Goal: Task Accomplishment & Management: Manage account settings

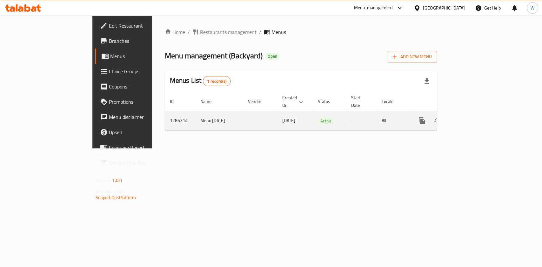
click at [475, 117] on link "enhanced table" at bounding box center [467, 120] width 15 height 15
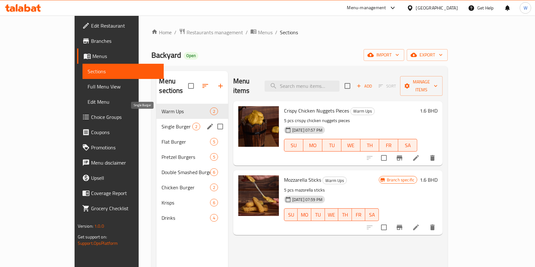
click at [162, 123] on span "Single Burger" at bounding box center [177, 127] width 30 height 8
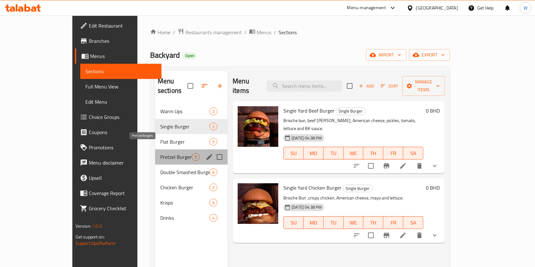
click at [160, 153] on span "Pretzel Burgers" at bounding box center [175, 157] width 31 height 8
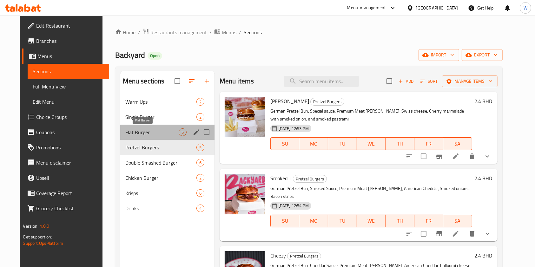
click at [147, 133] on span "Flat Burger" at bounding box center [151, 133] width 53 height 8
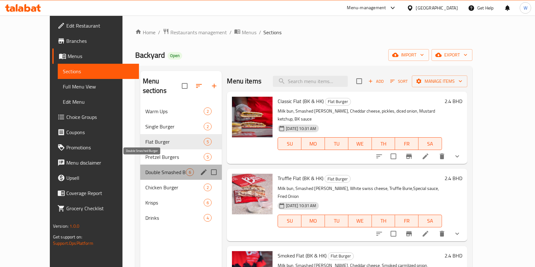
click at [153, 169] on span "Double Smashed Burger" at bounding box center [165, 173] width 41 height 8
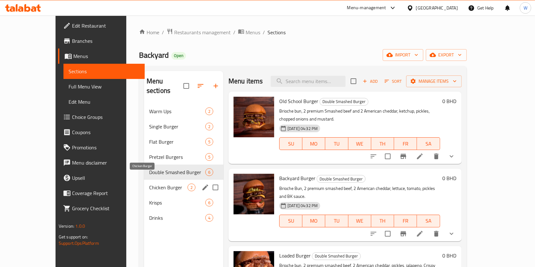
click at [153, 184] on span "Chicken Burger" at bounding box center [168, 188] width 38 height 8
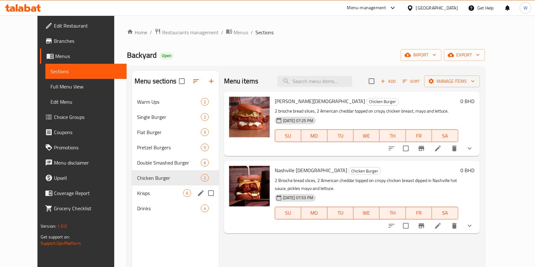
click at [149, 198] on div "Krisps 6" at bounding box center [175, 193] width 87 height 15
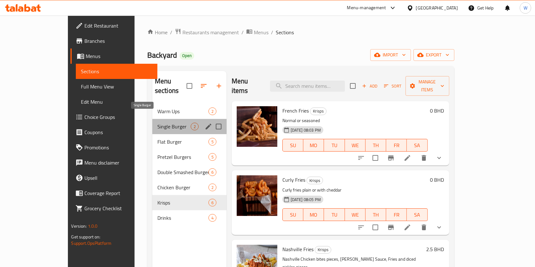
click at [157, 123] on span "Single Burger" at bounding box center [173, 127] width 33 height 8
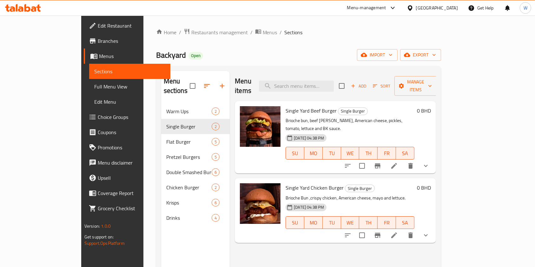
click at [161, 101] on nav "Warm Ups 2 Single Burger 2 Flat Burger 5 Pretzel Burgers 5 Double Smashed Burge…" at bounding box center [195, 164] width 69 height 127
click at [164, 104] on div "Warm Ups 2" at bounding box center [195, 111] width 69 height 15
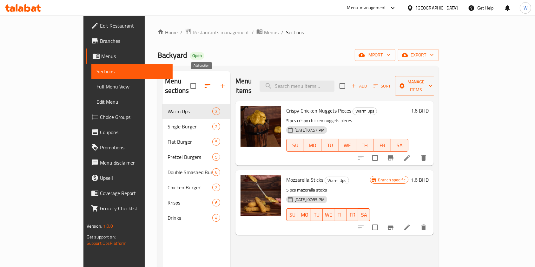
click at [215, 79] on button "button" at bounding box center [222, 85] width 15 height 15
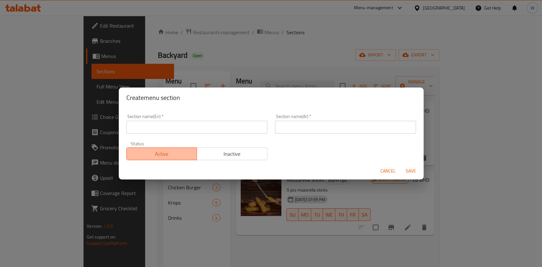
drag, startPoint x: 184, startPoint y: 150, endPoint x: 190, endPoint y: 136, distance: 15.3
click at [185, 150] on span "Active" at bounding box center [161, 154] width 65 height 9
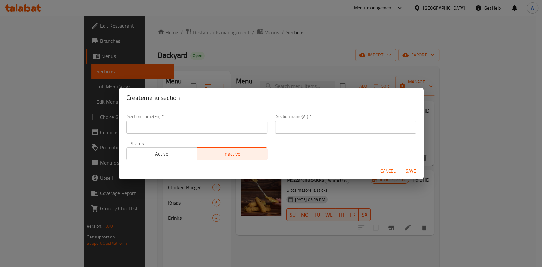
click at [191, 134] on div "Section name(En)   * Section name(En) *" at bounding box center [197, 123] width 149 height 27
click at [177, 156] on span "Active" at bounding box center [161, 154] width 65 height 9
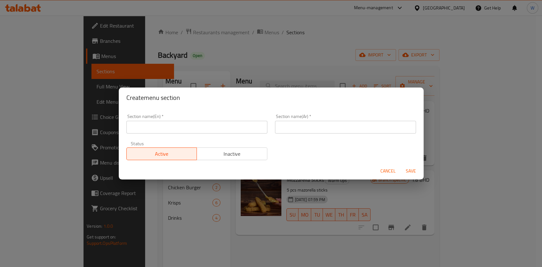
click at [184, 126] on input "text" at bounding box center [196, 127] width 141 height 13
type input "Sliders"
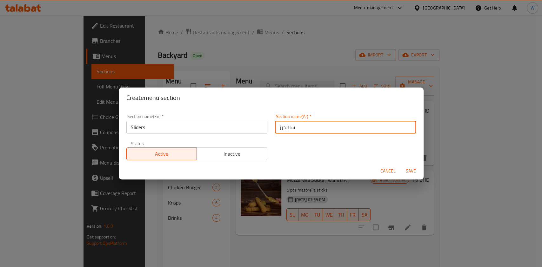
type input "سلايدرز"
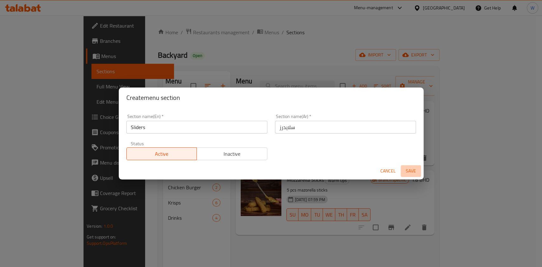
click at [412, 173] on span "Save" at bounding box center [410, 171] width 15 height 8
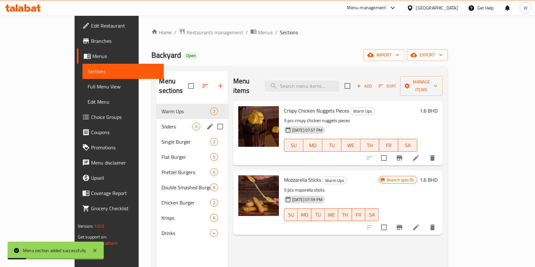
click at [162, 123] on span "Sliders" at bounding box center [177, 127] width 30 height 8
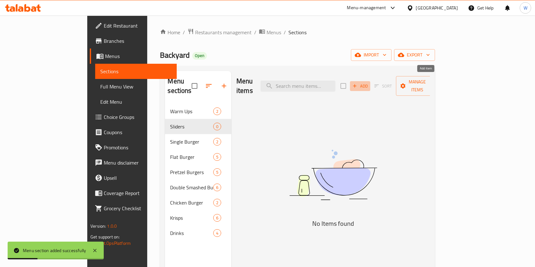
click at [369, 85] on span "Add" at bounding box center [360, 86] width 17 height 7
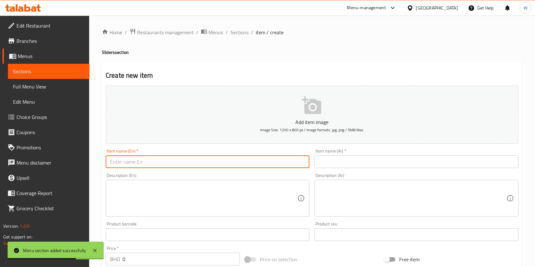
click at [158, 166] on input "text" at bounding box center [208, 162] width 204 height 13
paste input "Retro sliders ( 2 BRGRS)"
type input "Retro sliders ( 2 BRGRS)"
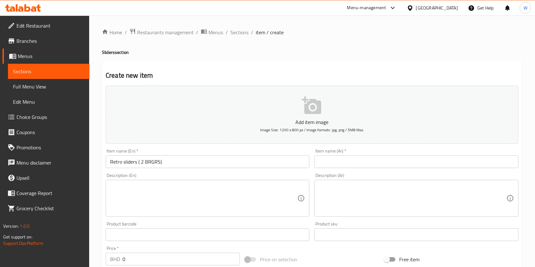
click at [333, 153] on div "Item name (Ar)   * Item name (Ar) *" at bounding box center [417, 158] width 204 height 19
click at [334, 162] on input "text" at bounding box center [417, 162] width 204 height 13
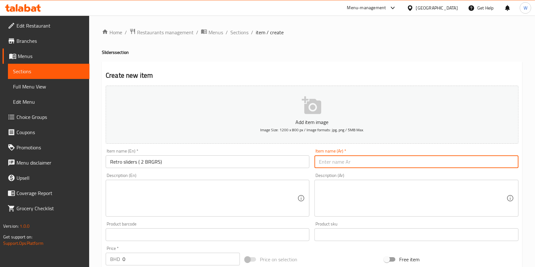
paste input "ريترو سلايدرز (2 برجر)"
type input "ريترو سلايدرز (2 برجر)"
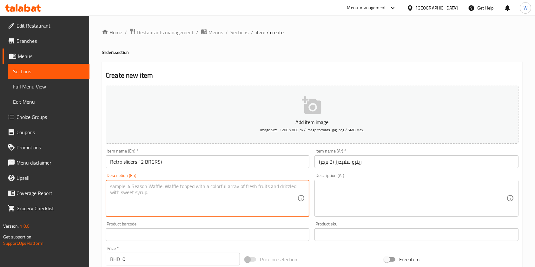
click at [157, 186] on textarea at bounding box center [203, 199] width 187 height 30
paste textarea "Each order contain 2 sliders Potato Bun Double Patties Or Crispy Chicken with s…"
click at [111, 192] on textarea "Each order contain 2 sliders Potato Bun Double Patties Or Crispy Chicken with s…" at bounding box center [203, 199] width 187 height 30
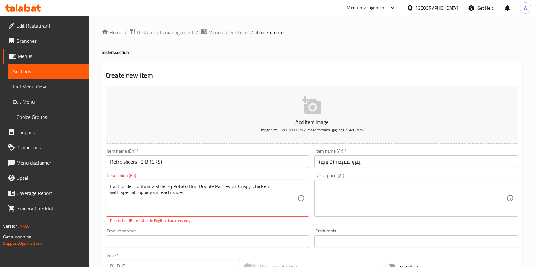
click at [110, 195] on div "Each order contain 2 slidersو Potato Bun Double Patties Or Crispy Chicken with …" at bounding box center [208, 198] width 204 height 37
click at [194, 195] on textarea "Each order contain 2 slidersو Potato Bun Double Patties Or Crispy Chicken with …" at bounding box center [203, 199] width 187 height 30
click at [228, 229] on div "Product barcode Product barcode" at bounding box center [207, 238] width 209 height 24
type textarea "Each order contain 2 sliders Potato Bun Double Patties Or Crispy Chicken with s…"
click at [224, 225] on div "Add item image Image Size: 1200 x 800 px / Image formats: jpg, png / 5MB Max. I…" at bounding box center [312, 220] width 418 height 274
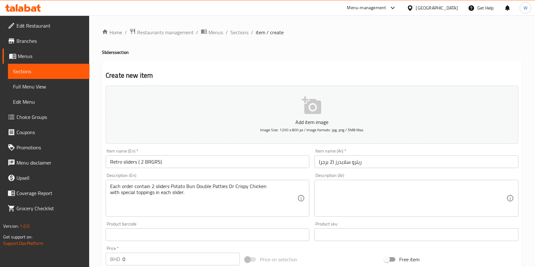
click at [328, 181] on div "Description (Ar)" at bounding box center [417, 198] width 204 height 37
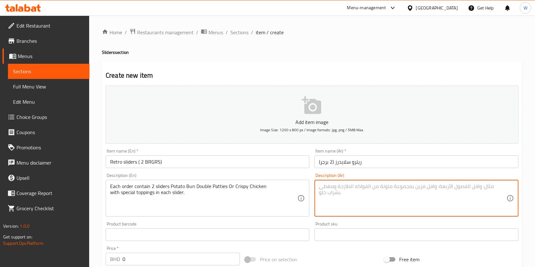
click at [339, 191] on textarea at bounding box center [412, 199] width 187 height 30
paste textarea "كل طلب يحتوي على 2 سلايدر خبز البطاطا الطري مع شريحتين لحم او صدر دجاج مقرمش مع…"
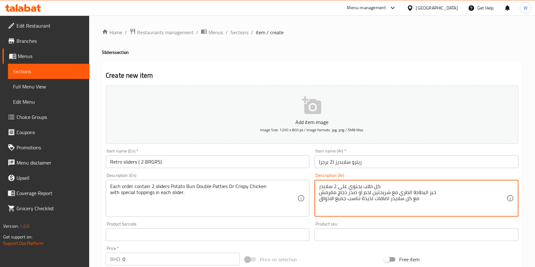
click at [440, 192] on textarea "كل طلب يحتوي على 2 سلايدر خبز البطاطا الطري مع شريحتين لحم او صدر دجاج مقرمش مع…" at bounding box center [412, 199] width 187 height 30
click at [320, 195] on textarea "كل طلب يحتوي على 2 سلايدر خبز البطاطا الطري مع شريحتين لحم او صدر دجاج مقرمش مع…" at bounding box center [412, 199] width 187 height 30
click at [318, 192] on div "كل طلب يحتوي على 2 سلايدر خبز البطاطا الطري مع شريحتين لحم او صدر دجاج مقرمش مع…" at bounding box center [417, 198] width 204 height 37
click at [434, 196] on textarea "كل طلب يحتوي على 2 سلايدر خبز البطاطا الطري مع شريحتين لحم او صدر دجاج مقرمش مع…" at bounding box center [412, 199] width 187 height 30
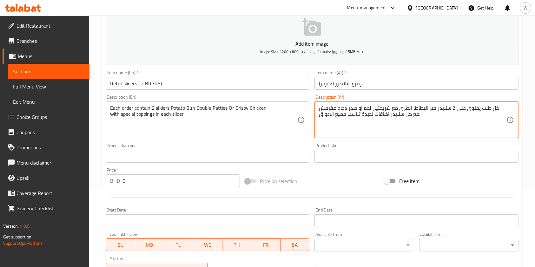
scroll to position [84, 0]
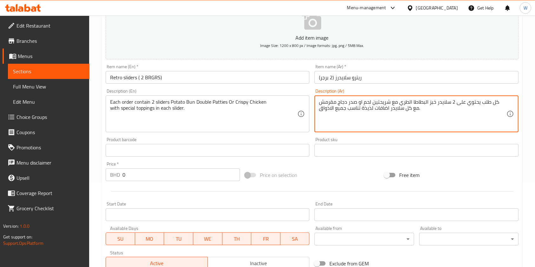
type textarea "كل طلب يحتوي على 2 سلايدر خبز البطاطا الطري مع شريحتين لحم او صدر دجاج مقرمش مع…"
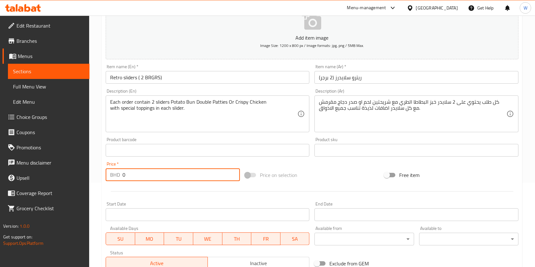
drag, startPoint x: 165, startPoint y: 175, endPoint x: 81, endPoint y: 178, distance: 83.9
click at [95, 177] on div "Home / Restaurants management / Menus / Sections / item / create Sliders sectio…" at bounding box center [312, 147] width 446 height 433
type input "3"
click at [190, 199] on div "Start Date Start Date" at bounding box center [207, 211] width 209 height 24
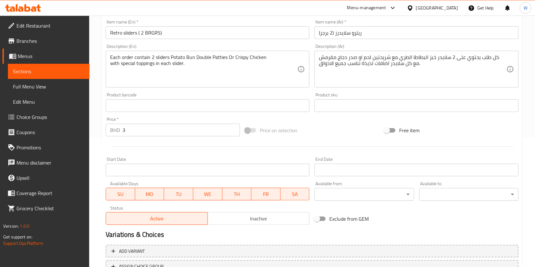
scroll to position [181, 0]
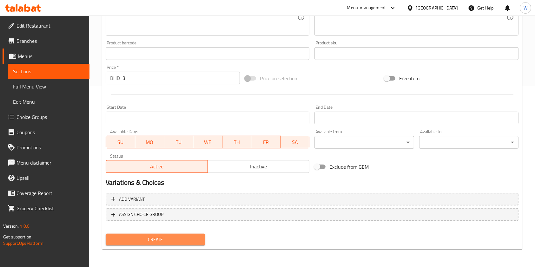
click at [152, 239] on span "Create" at bounding box center [155, 240] width 89 height 8
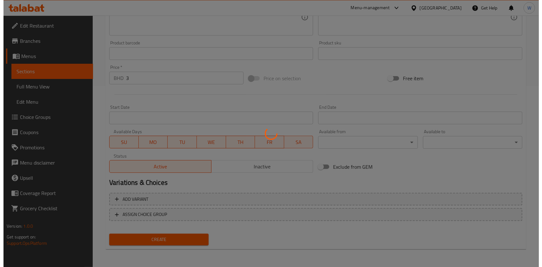
scroll to position [0, 0]
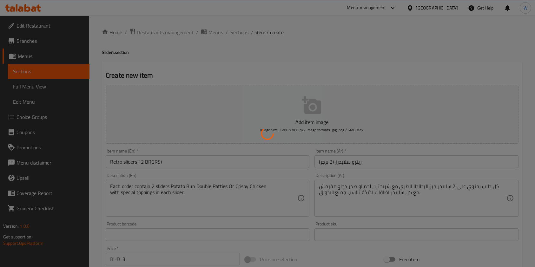
type input "0"
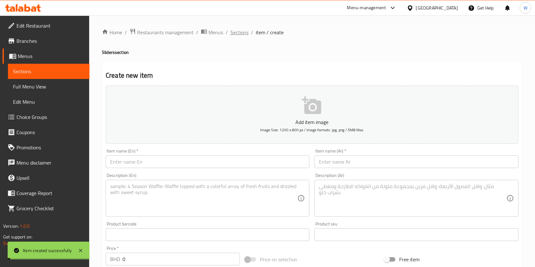
click at [238, 34] on span "Sections" at bounding box center [240, 33] width 18 height 8
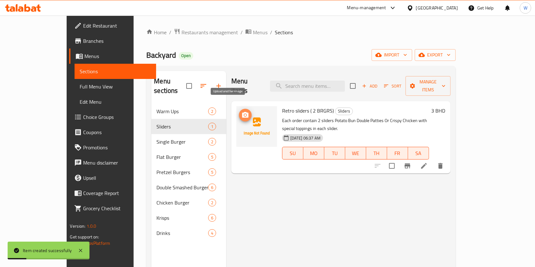
click at [239, 109] on button "upload picture" at bounding box center [245, 115] width 13 height 13
click at [338, 180] on div "Menu items Add Sort Manage items Retro sliders ( 2 BRGRS) Sliders Each order co…" at bounding box center [338, 204] width 224 height 267
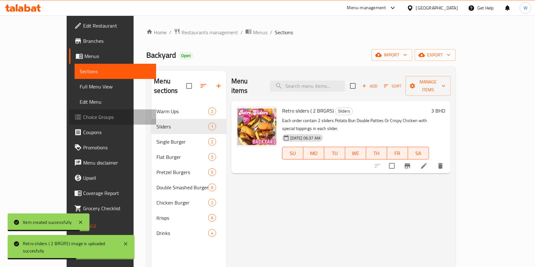
click at [83, 114] on span "Choice Groups" at bounding box center [117, 117] width 68 height 8
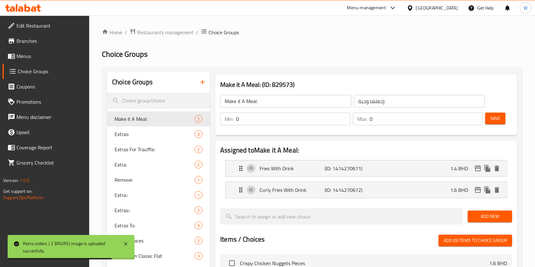
click at [198, 77] on button "button" at bounding box center [202, 82] width 15 height 15
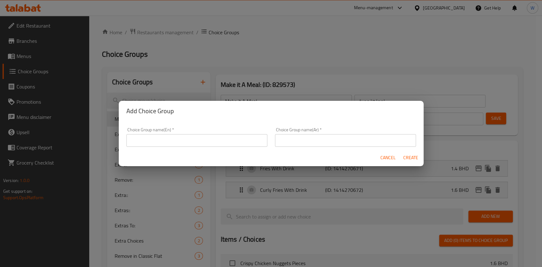
click at [233, 129] on div "Choice Group name(En)   * Choice Group name(En) *" at bounding box center [196, 137] width 141 height 19
click at [221, 141] on input "text" at bounding box center [196, 140] width 141 height 13
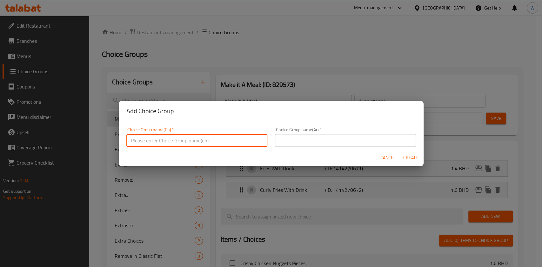
paste input "Cali Style (double cheese [PERSON_NAME]-lettuce-tomato-onion-pickles & Bk sauce)"
type input "Cali Style (double cheese [PERSON_NAME]-lettuce-tomato-onion-pickles & Bk sauce)"
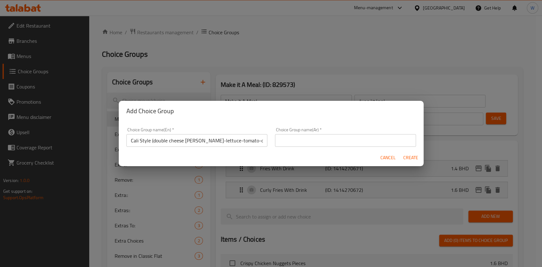
click at [358, 144] on input "text" at bounding box center [345, 140] width 141 height 13
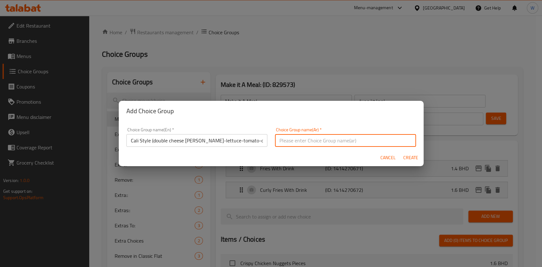
paste input "كاليفورنيا ستايل(دبل سماش لحم وجبن -خس-طماطم-بصل- مخلل وصوص بي كي"
type input "كاليفورنيا ستايل(دبل سماش لحم وجبن -خس-طماطم-بصل- مخلل وصوص بي كي"
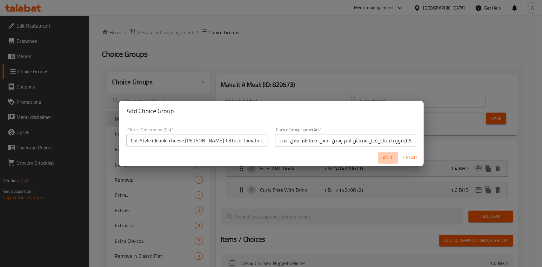
click at [386, 159] on span "Cancel" at bounding box center [387, 158] width 15 height 8
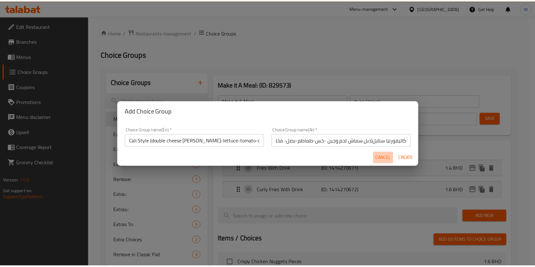
scroll to position [0, 0]
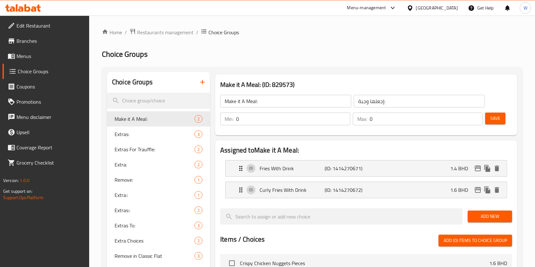
click at [205, 83] on icon "button" at bounding box center [203, 82] width 8 height 8
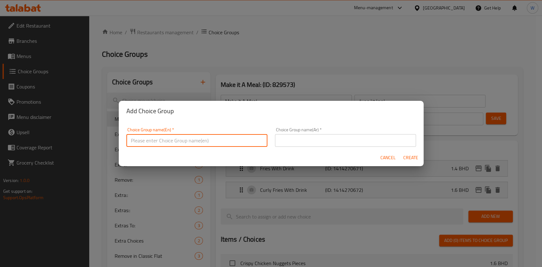
click at [161, 144] on input "text" at bounding box center [196, 140] width 141 height 13
paste input "Your Choice of (required) Min: 1 , Max: 1"
type input "Your Choice of (required) Min: 1 , Max: 1"
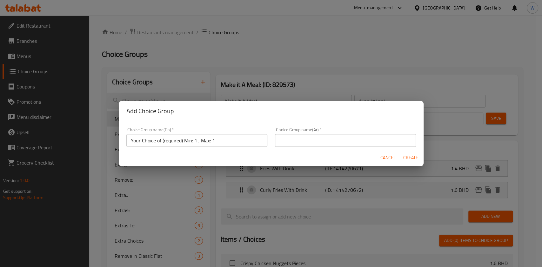
click at [323, 138] on input "text" at bounding box center [345, 140] width 141 height 13
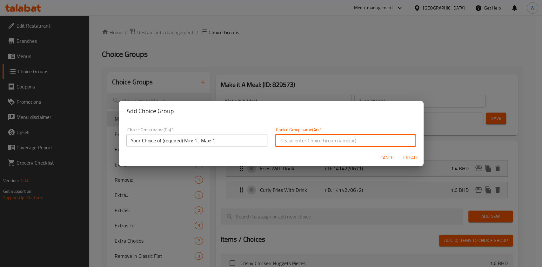
paste input "اختيارك من (مطلوب) الحد الأدنى: 1 , الحد الأقصى: 1"
type input "اختيارك من (مطلوب) الحد الأدنى: 1 , الحد الأقصى: 1"
click at [412, 160] on span "Create" at bounding box center [410, 158] width 15 height 8
type input "Your Choice of (required) Min: 1 , Max: 1"
type input "اختيارك من (مطلوب) الحد الأدنى: 1 , الحد الأقصى: 1"
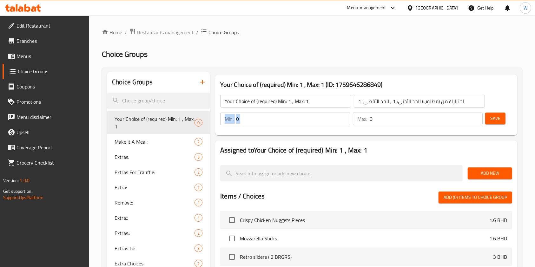
drag, startPoint x: 284, startPoint y: 124, endPoint x: 206, endPoint y: 119, distance: 77.9
click at [206, 119] on div "Choice Groups Your Choice of (required) Min: 1 , Max: 1 0 Make it A Meal: 2 Ext…" at bounding box center [313, 257] width 413 height 370
click at [256, 137] on div "Your Choice of (required) Min: 1 , Max: 1 (ID: 1759646286849) Your Choice of (r…" at bounding box center [366, 105] width 307 height 66
click at [318, 100] on input "Your Choice of (required) Min: 1 , Max: 1" at bounding box center [285, 101] width 131 height 13
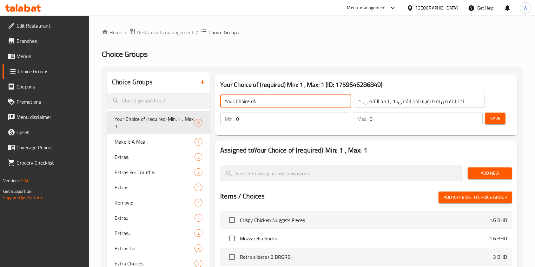
type input "Your Choice of:"
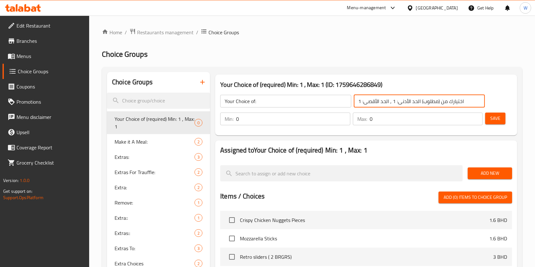
click at [377, 102] on input "اختيارك من (مطلوب) الحد الأدنى: 1 , الحد الأقصى: 1" at bounding box center [419, 101] width 131 height 13
drag, startPoint x: 440, startPoint y: 102, endPoint x: 343, endPoint y: 103, distance: 97.8
click at [343, 103] on div "Your Choice of: ​ اختيارك من (مطلوب) الحد الأدنى: 1 , الحد الأقصى: 1 ​" at bounding box center [353, 101] width 272 height 20
click at [439, 103] on input "اختيارك من 1" at bounding box center [419, 101] width 131 height 13
type input "اختيارك من:"
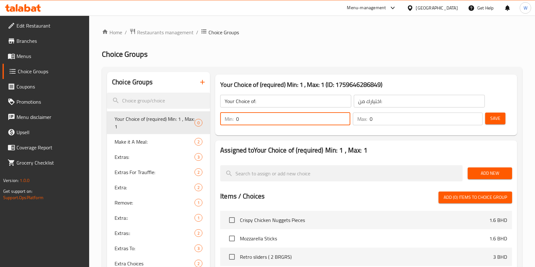
drag, startPoint x: 245, startPoint y: 116, endPoint x: 223, endPoint y: 124, distance: 23.9
click at [224, 124] on div "Min: 0 ​" at bounding box center [285, 119] width 130 height 13
type input "1"
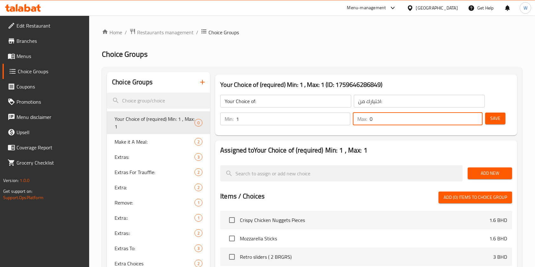
drag, startPoint x: 373, startPoint y: 122, endPoint x: 332, endPoint y: 123, distance: 41.3
click at [332, 123] on div "Min: 1 ​ Max: 0 ​" at bounding box center [352, 119] width 268 height 18
type input "1"
click at [346, 136] on div "Your Choice of (required) Min: 1 , Max: 1 (ID: 1759646286849) Your Choice of: ​…" at bounding box center [366, 105] width 302 height 61
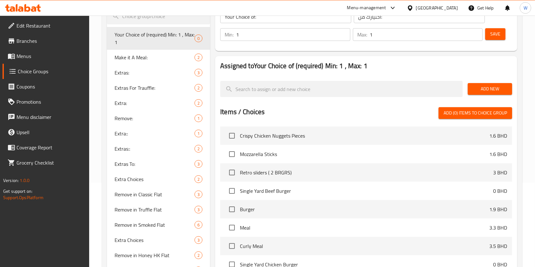
click at [485, 92] on span "Add New" at bounding box center [490, 89] width 34 height 8
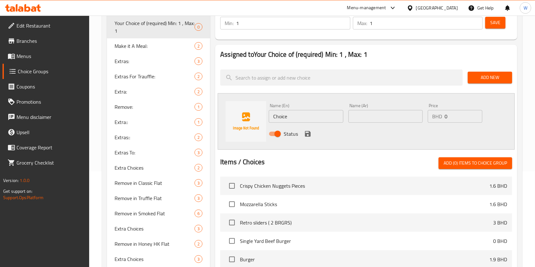
scroll to position [169, 0]
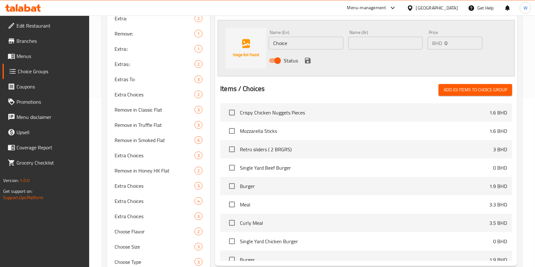
click at [294, 34] on div "Name (En) Choice Name (En)" at bounding box center [306, 39] width 74 height 19
click at [294, 41] on input "Choice" at bounding box center [306, 43] width 74 height 13
paste input "ali Style (double cheese [PERSON_NAME]-lettuce-tomato-onion-pickles & Bk sauce)"
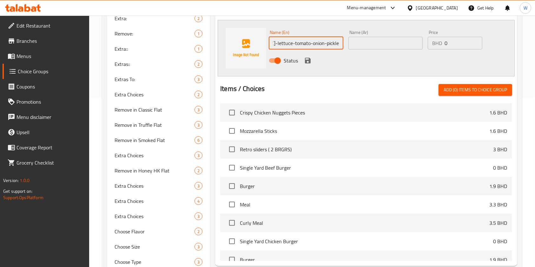
type input "Cali Style (double cheese [PERSON_NAME]-lettuce-tomato-onion-pickles & Bk sauce)"
click at [371, 54] on div "Status" at bounding box center [385, 60] width 238 height 17
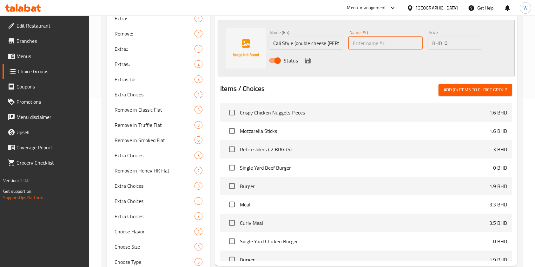
click at [373, 40] on input "text" at bounding box center [386, 43] width 74 height 13
paste input "كاليفورنيا ستايل(دبل سماش لحم وجبن -خس-طماطم-بصل- مخلل وصوص بي كي"
type input "كاليفورنيا ستايل(دبل سماش لحم وجبن -خس-طماطم-بصل- مخلل وصوص بي كي"
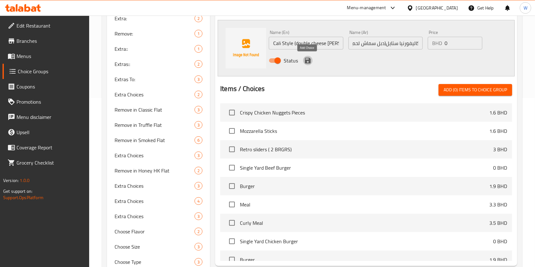
click at [311, 60] on button "save" at bounding box center [308, 61] width 10 height 10
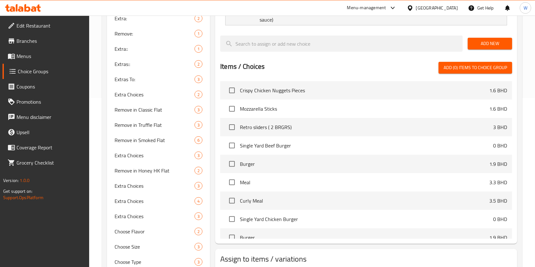
scroll to position [127, 0]
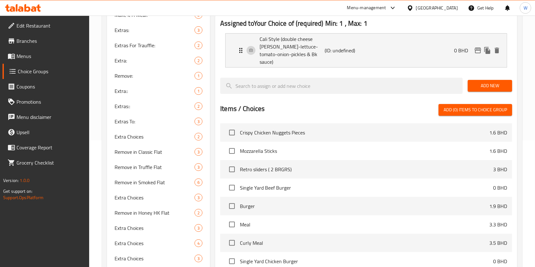
click at [501, 82] on span "Add New" at bounding box center [490, 86] width 34 height 8
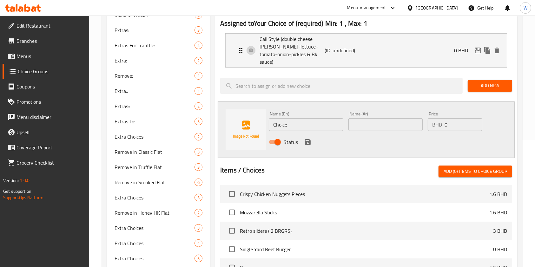
click at [296, 118] on input "Choice" at bounding box center [306, 124] width 74 height 13
paste input "Smoked Bacon (Smoked Bacon Double Smashed)"
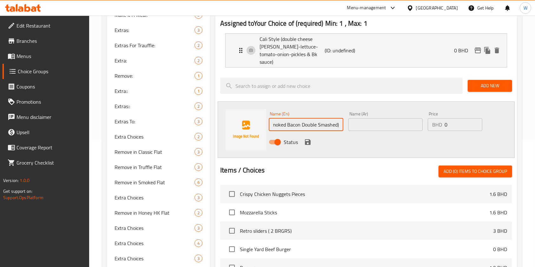
type input "Smoked Bacon (Smoked Bacon Double Smashed)"
click at [363, 118] on input "text" at bounding box center [386, 124] width 74 height 13
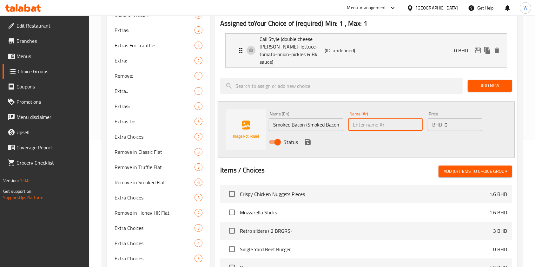
paste input "أو جي (دبل سماش كلاسيك )"
type input "أو جي (دبل سماش كلاسيك )"
click at [309, 139] on icon "save" at bounding box center [308, 142] width 6 height 6
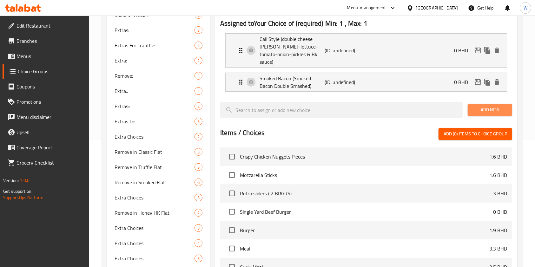
click at [505, 104] on button "Add New" at bounding box center [490, 110] width 44 height 12
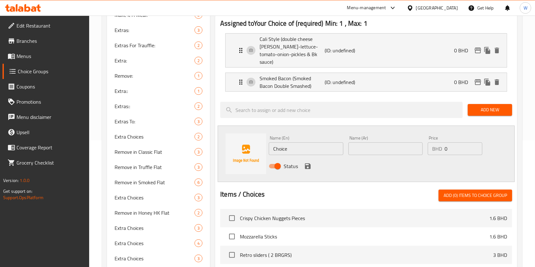
click at [318, 144] on input "Choice" at bounding box center [306, 149] width 74 height 13
paste input "rispy Funji (mushrooms Double Smashed)"
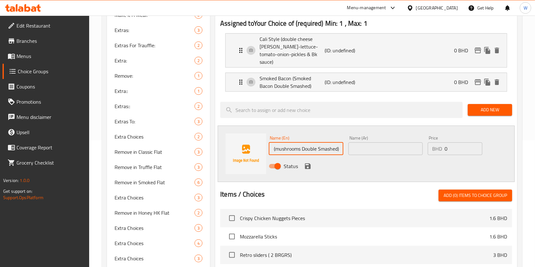
type input "Crispy Funji (mushrooms Double Smashed)"
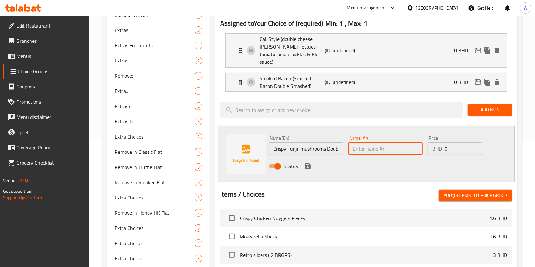
click at [409, 143] on input "text" at bounding box center [386, 149] width 74 height 13
paste input "سموكد بيكون (دبل سماش مدحن مع بيكون)"
type input "سموكد بيكون (دبل سماش مدحن مع بيكون)"
click at [308, 163] on icon "save" at bounding box center [308, 167] width 8 height 8
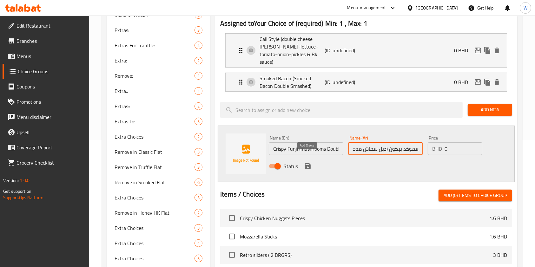
scroll to position [0, 0]
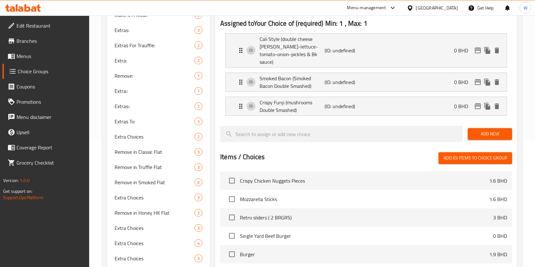
click at [497, 130] on span "Add New" at bounding box center [490, 134] width 34 height 8
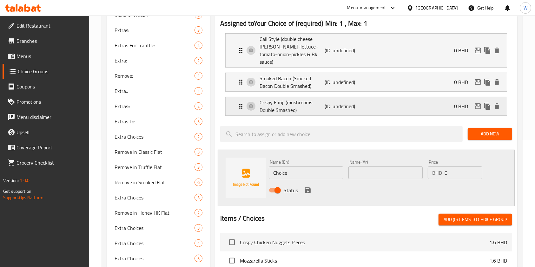
click at [358, 103] on p "(ID: undefined)" at bounding box center [347, 107] width 44 height 8
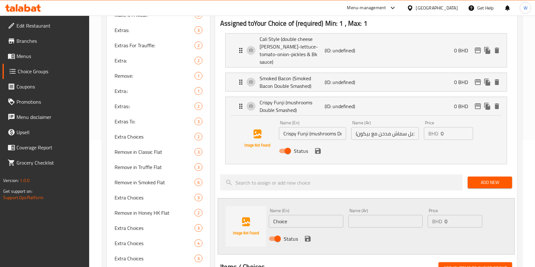
click at [366, 127] on input "سموكد بيكون (دبل سماش مدحن مع بيكون)" at bounding box center [385, 133] width 67 height 13
paste input "[PERSON_NAME] (دبل سماش مشروم مع حلقات بصل مقرمشة"
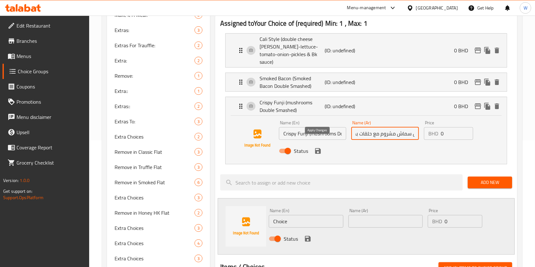
click at [319, 148] on icon "save" at bounding box center [318, 151] width 6 height 6
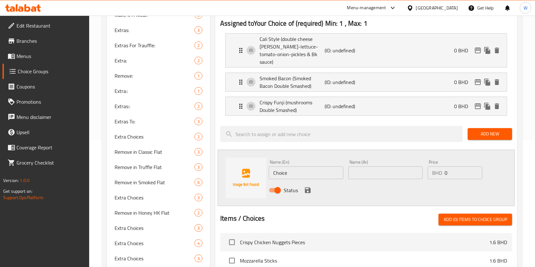
type input "[PERSON_NAME] (دبل سماش مشروم مع حلقات بصل مقرمشة)"
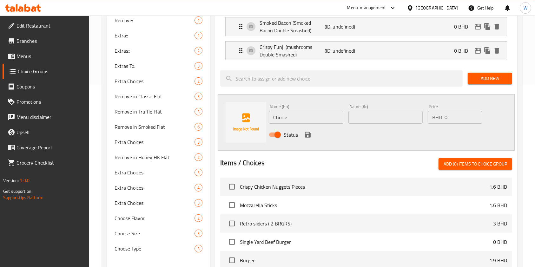
scroll to position [169, 0]
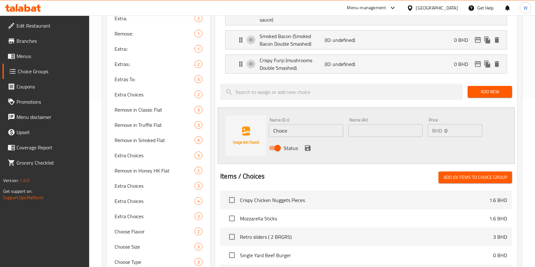
click at [286, 124] on input "Choice" at bounding box center [306, 130] width 74 height 13
paste input "rispy Chkn"
type input "Crispy Chkn"
click at [385, 124] on input "text" at bounding box center [386, 130] width 74 height 13
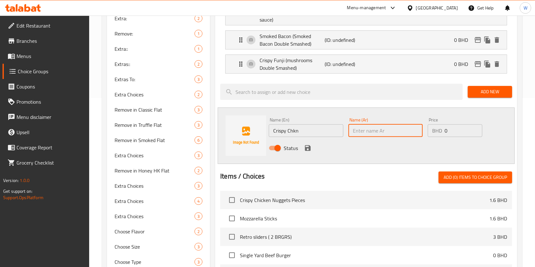
paste input "سلايدر دجاج كرسبي"
type input "سلايدر دجاج كرسبي"
click at [309, 144] on icon "save" at bounding box center [308, 148] width 8 height 8
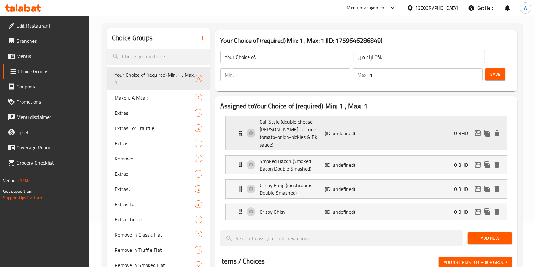
scroll to position [42, 0]
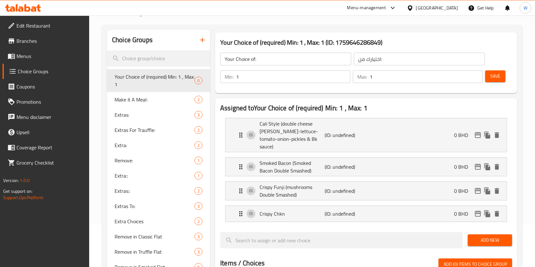
click at [496, 68] on div "Min: 1 ​ Max: 1 ​ Save" at bounding box center [365, 77] width 297 height 20
click at [501, 76] on button "Save" at bounding box center [495, 76] width 20 height 12
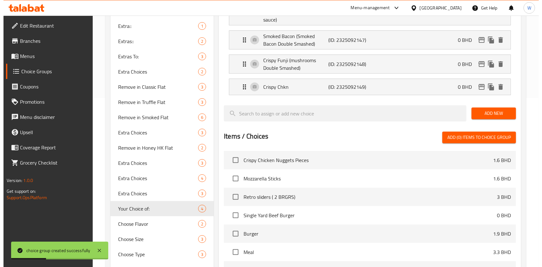
scroll to position [273, 0]
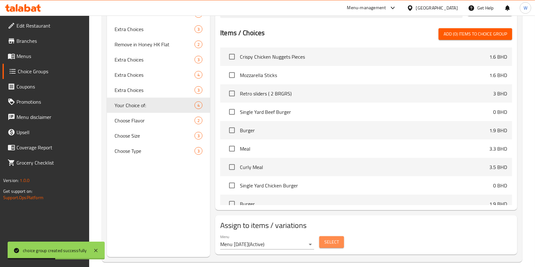
click at [326, 240] on button "Select" at bounding box center [331, 243] width 25 height 12
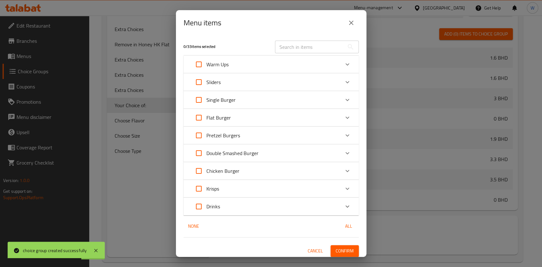
click at [331, 82] on div "Sliders" at bounding box center [265, 82] width 149 height 15
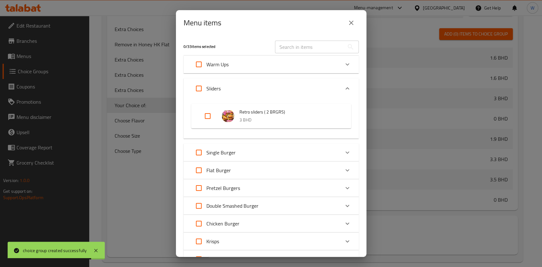
click at [206, 116] on input "Expand" at bounding box center [207, 116] width 15 height 15
checkbox input "true"
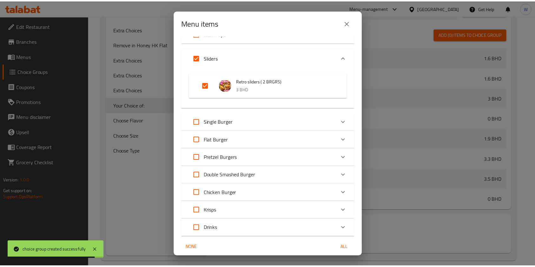
scroll to position [55, 0]
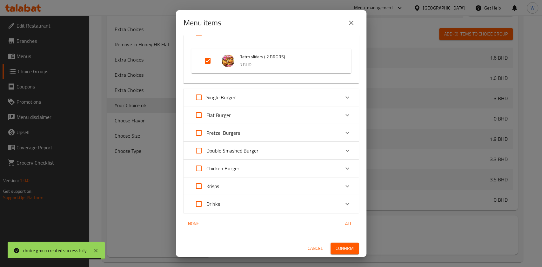
click at [351, 255] on div "1 / 33 items selected ​ Warm Ups Crispy Chicken Nuggets Pieces 1.6 BHD Mozzarel…" at bounding box center [271, 147] width 191 height 222
click at [348, 249] on button "Confirm" at bounding box center [345, 249] width 28 height 12
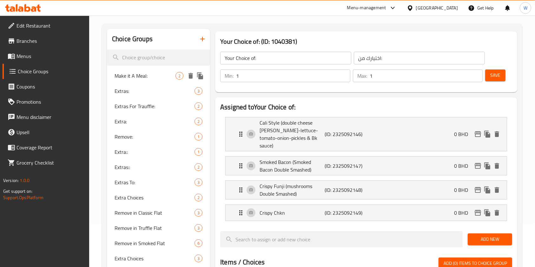
scroll to position [0, 0]
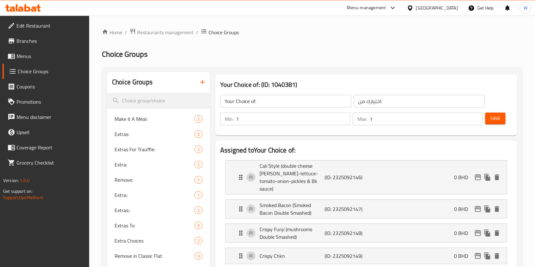
drag, startPoint x: 54, startPoint y: 56, endPoint x: 63, endPoint y: 53, distance: 9.6
click at [54, 57] on span "Menus" at bounding box center [51, 56] width 68 height 8
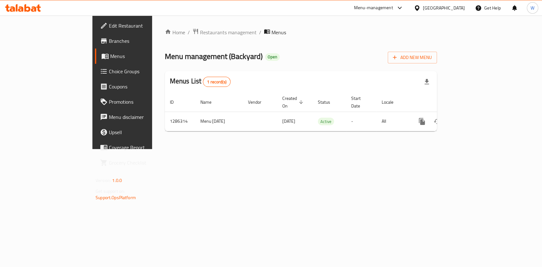
click at [181, 42] on div "Home / Restaurants management / Menus Menu management ( Backyard ) Open Add New…" at bounding box center [301, 82] width 272 height 108
click at [200, 36] on span "Restaurants management" at bounding box center [228, 33] width 57 height 8
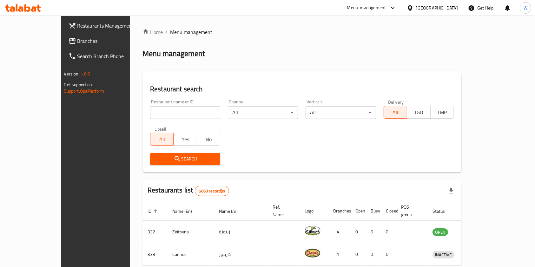
click at [151, 107] on div "Home / Menu management Menu management Restaurant search Restaurant name or ID …" at bounding box center [302, 236] width 319 height 417
click at [152, 110] on input "search" at bounding box center [185, 112] width 70 height 13
click button "Search" at bounding box center [185, 159] width 70 height 12
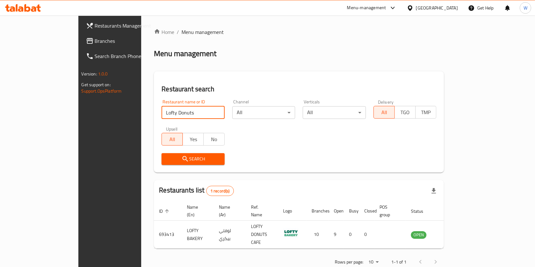
type input "Lofty Donuts"
click button "Search" at bounding box center [193, 159] width 63 height 12
click at [299, 157] on div "Search" at bounding box center [299, 159] width 283 height 19
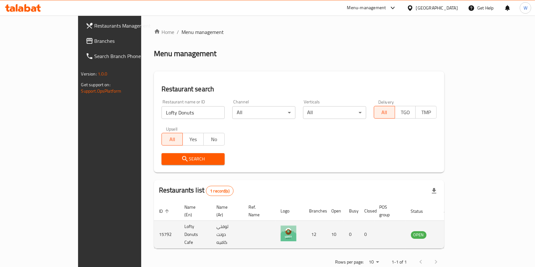
click at [452, 231] on icon "enhanced table" at bounding box center [449, 235] width 8 height 8
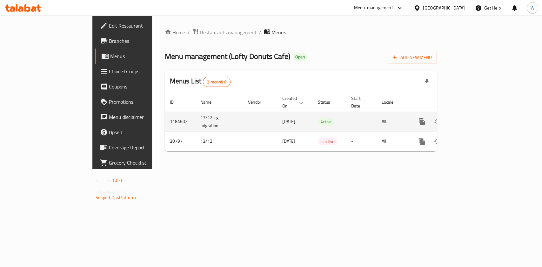
click at [472, 118] on icon "enhanced table" at bounding box center [468, 122] width 8 height 8
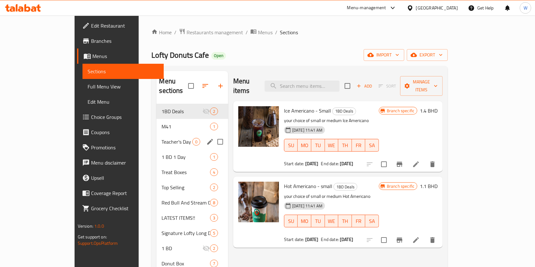
click at [162, 138] on span "Teacher's Day Box" at bounding box center [177, 142] width 30 height 8
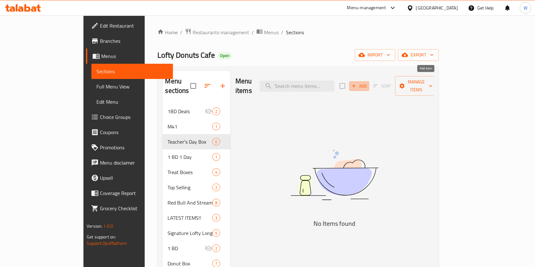
click at [368, 83] on span "Add" at bounding box center [359, 86] width 17 height 7
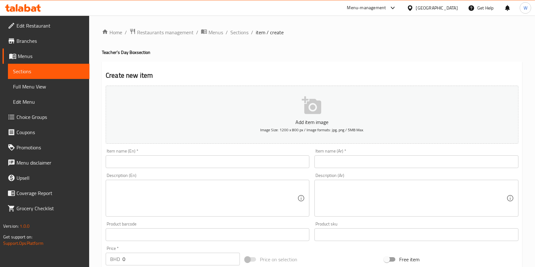
click at [197, 161] on input "text" at bounding box center [208, 162] width 204 height 13
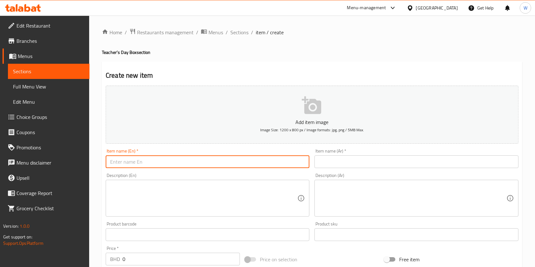
paste input "Teachers’ Day Mini Premium Donuts"
type input "Teachers’ Day Mini Premium Donuts"
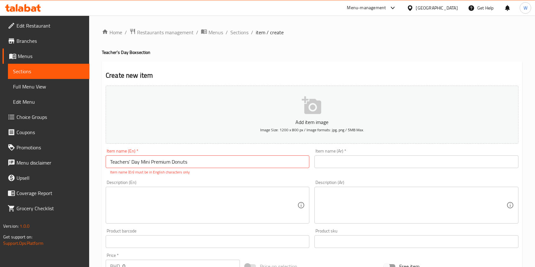
click at [375, 154] on div "Item name (Ar)   * Item name (Ar) *" at bounding box center [417, 158] width 204 height 19
click at [358, 171] on div "Item name (Ar)   * Item name (Ar) *" at bounding box center [416, 161] width 209 height 31
click at [358, 163] on input "text" at bounding box center [417, 162] width 204 height 13
paste input "ميني دونت فاخر ليوم المعلم"
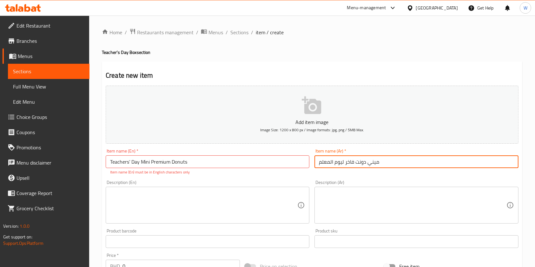
type input "ميني دونت فاخر ليوم المعلم"
click at [131, 162] on input "Teachers’ Day Mini Premium Donuts" at bounding box center [208, 162] width 204 height 13
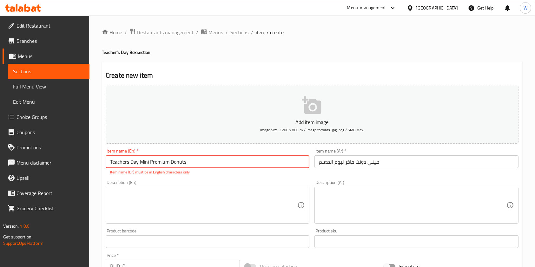
type input "Teachers Day Mini Premium Donuts"
drag, startPoint x: 217, startPoint y: 184, endPoint x: 217, endPoint y: 187, distance: 3.2
click at [217, 187] on div "Description (En) Description (En)" at bounding box center [208, 202] width 204 height 44
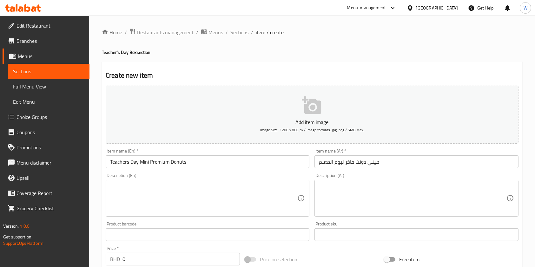
drag, startPoint x: 231, startPoint y: 176, endPoint x: 224, endPoint y: 183, distance: 10.1
click at [227, 180] on div "Description (En) Description (En)" at bounding box center [208, 195] width 204 height 44
click at [224, 184] on textarea at bounding box center [203, 199] width 187 height 30
paste textarea "Celebrate Teachers’ Day with our mix mini premium assorted donuts — the perfect…"
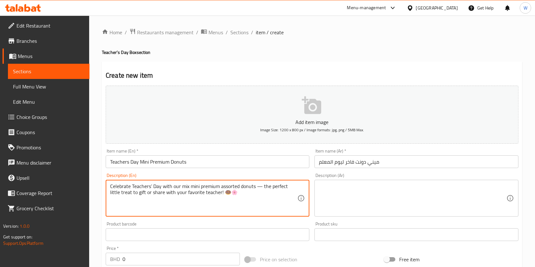
click at [323, 249] on div "Add item image Image Size: 1200 x 800 px / Image formats: jpg, png / 5MB Max. I…" at bounding box center [312, 220] width 418 height 274
click at [279, 224] on p "Description (En) must be in English characters only" at bounding box center [207, 221] width 195 height 6
click at [246, 221] on p "Description (En) must be in English characters only" at bounding box center [207, 221] width 195 height 6
click at [243, 197] on textarea "Celebrate Teachers Day with our mix mini premium assorted donuts - the perfect …" at bounding box center [203, 199] width 187 height 30
click at [245, 191] on textarea "Celebrate Teachers Day with our mix mini premium assorted donuts - the perfect …" at bounding box center [203, 199] width 187 height 30
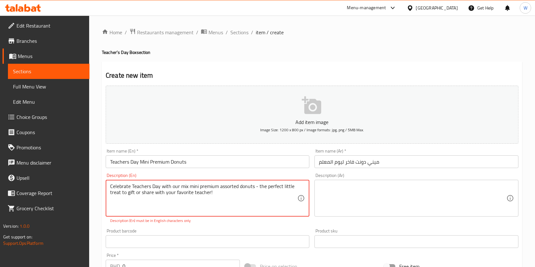
type textarea "Celebrate Teachers Day with our mix mini premium assorted donuts - the perfect …"
click at [210, 224] on div "Add item image Image Size: 1200 x 800 px / Image formats: jpg, png / 5MB Max. I…" at bounding box center [312, 223] width 418 height 281
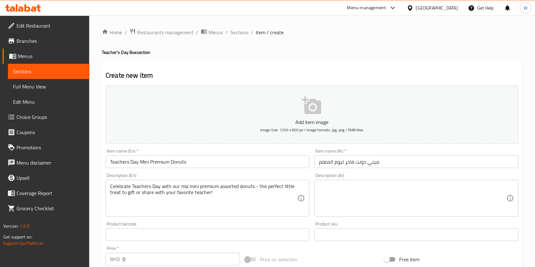
click at [335, 193] on textarea at bounding box center [412, 199] width 187 height 30
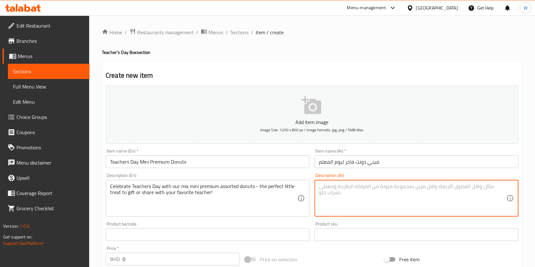
paste textarea "احتفل بيوم المعلم مع مزيج من ميني دونت فاخر مشكّل الهدية المثالية لمعلمك المفضل!"
type textarea "احتفل بيوم المعلم مع مزيج من ميني دونت فاخر مشكّل الهدية المثالية لمعلمك المفضل!"
click at [399, 228] on div "Product sku Product sku" at bounding box center [417, 231] width 204 height 19
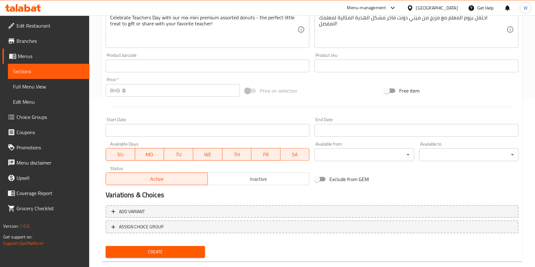
scroll to position [169, 0]
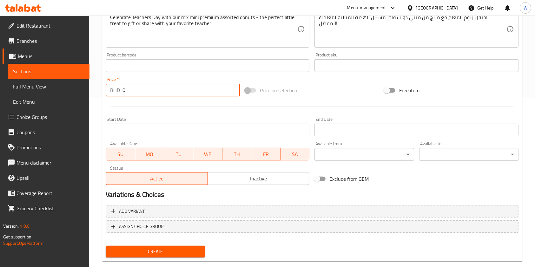
drag, startPoint x: 132, startPoint y: 92, endPoint x: 107, endPoint y: 96, distance: 26.0
click at [109, 95] on div "BHD 0 Price *" at bounding box center [173, 90] width 134 height 13
paste input "4.5"
type input "4.5"
click at [132, 103] on div at bounding box center [312, 107] width 418 height 16
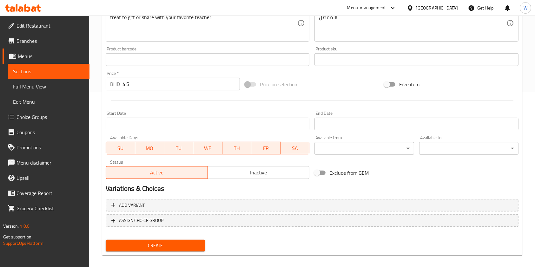
scroll to position [181, 0]
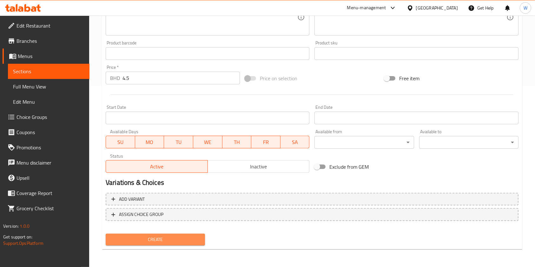
click at [151, 237] on span "Create" at bounding box center [155, 240] width 89 height 8
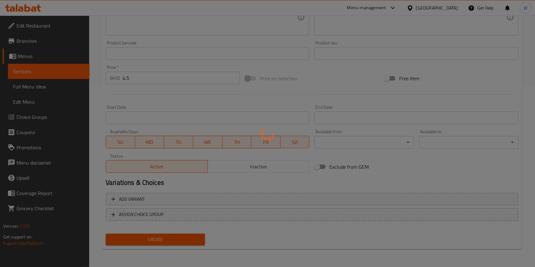
type input "0"
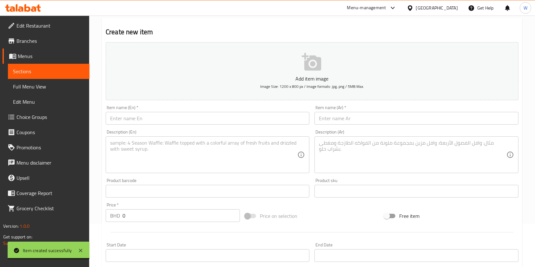
scroll to position [0, 0]
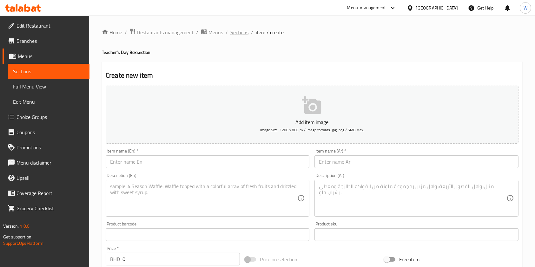
click at [242, 33] on span "Sections" at bounding box center [240, 33] width 18 height 8
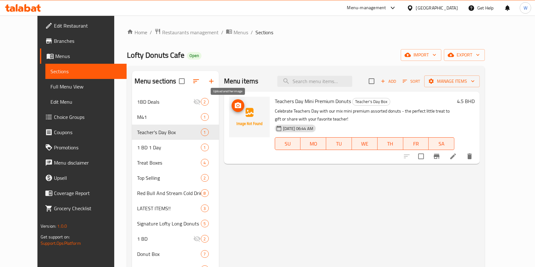
click at [235, 108] on icon "upload picture" at bounding box center [238, 106] width 6 height 6
click at [341, 190] on div "Menu items Add Sort Manage items Teachers Day Mini Premium Donuts Teacher's Day…" at bounding box center [349, 259] width 261 height 376
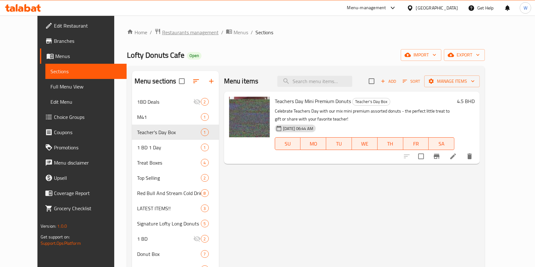
click at [164, 34] on span "Restaurants management" at bounding box center [190, 33] width 57 height 8
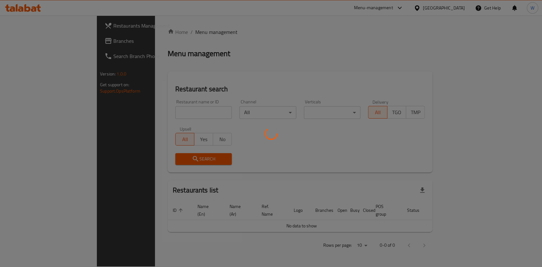
click at [155, 106] on div at bounding box center [271, 133] width 542 height 267
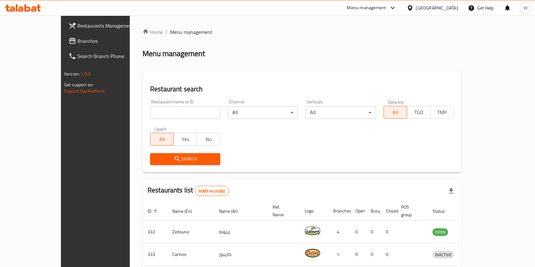
click at [156, 108] on input "search" at bounding box center [185, 112] width 70 height 13
paste input "The pizza company"
type input "The pizza company"
click button "Search" at bounding box center [185, 159] width 70 height 12
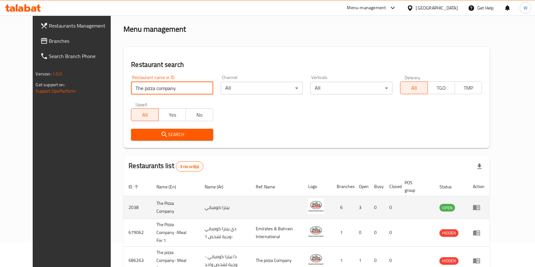
scroll to position [55, 0]
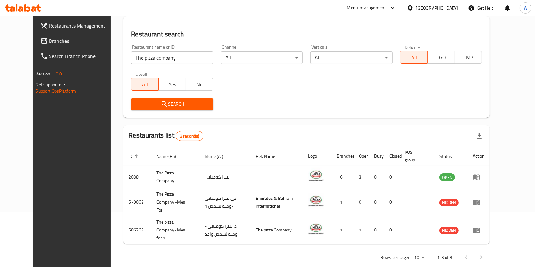
click at [338, 88] on div "Restaurant name or ID The pizza company Restaurant name or ID Channel All ​ Ver…" at bounding box center [306, 77] width 359 height 73
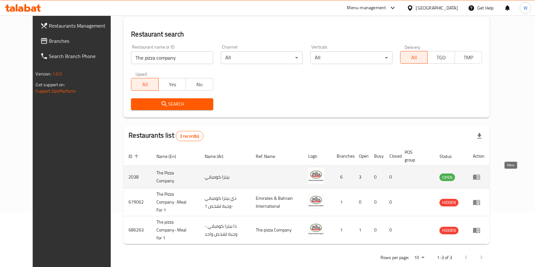
click at [481, 175] on icon "enhanced table" at bounding box center [477, 177] width 8 height 8
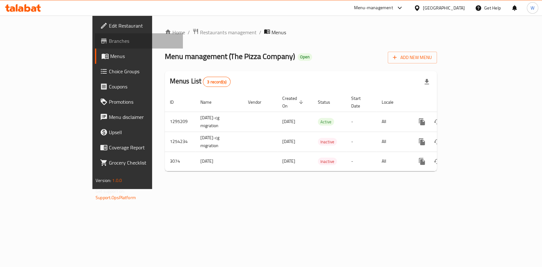
click at [109, 44] on span "Branches" at bounding box center [143, 41] width 69 height 8
